Goal: Information Seeking & Learning: Learn about a topic

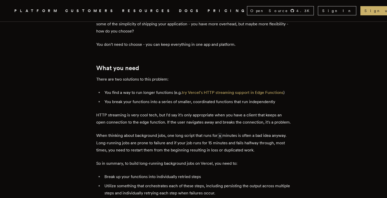
scroll to position [257, 0]
click at [231, 90] on link "try Vercel's HTTP streaming support in Edge Functions" at bounding box center [233, 92] width 102 height 5
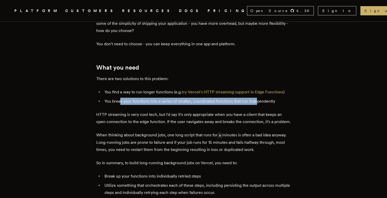
drag, startPoint x: 123, startPoint y: 97, endPoint x: 257, endPoint y: 97, distance: 134.8
click at [257, 98] on li "You break your functions into a series of smaller, coordinated functions that r…" at bounding box center [197, 101] width 188 height 7
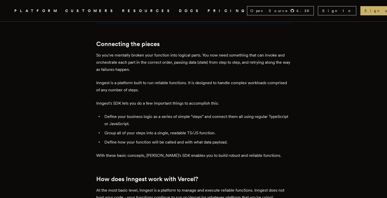
scroll to position [674, 0]
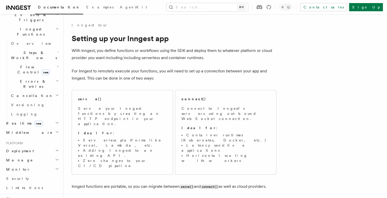
scroll to position [140, 0]
click at [32, 146] on h2 "Deployment" at bounding box center [32, 150] width 56 height 9
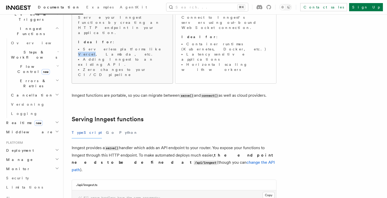
scroll to position [93, 0]
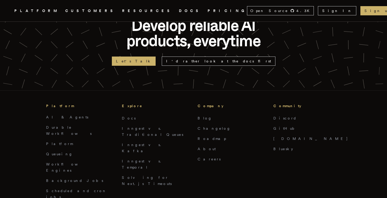
scroll to position [2402, 0]
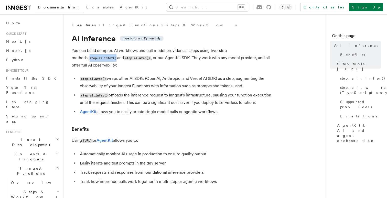
drag, startPoint x: 275, startPoint y: 51, endPoint x: 246, endPoint y: 50, distance: 28.4
click at [117, 56] on code "step.ai.infer()" at bounding box center [103, 58] width 29 height 4
copy code "step.ai.infer()"
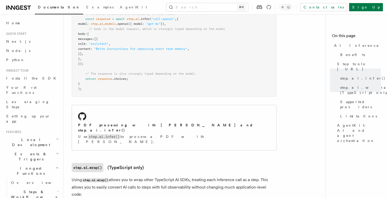
scroll to position [359, 0]
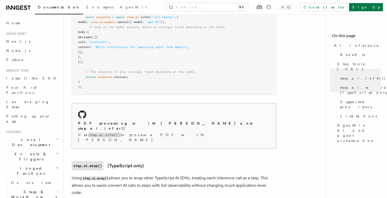
click at [137, 121] on h2 "PDF processing with Claude Sonnet and step.ai.infer()" at bounding box center [174, 126] width 192 height 10
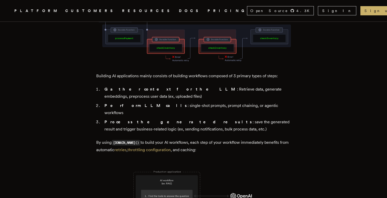
scroll to position [333, 0]
